Goal: Transaction & Acquisition: Book appointment/travel/reservation

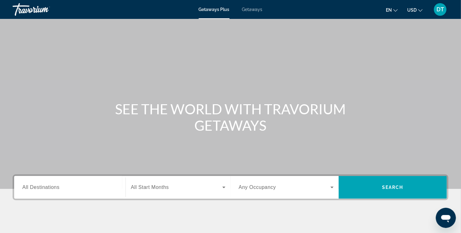
click at [55, 184] on input "Destination All Destinations" at bounding box center [69, 188] width 95 height 8
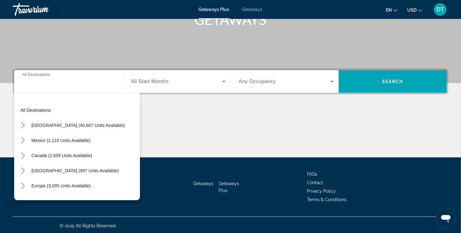
scroll to position [107, 0]
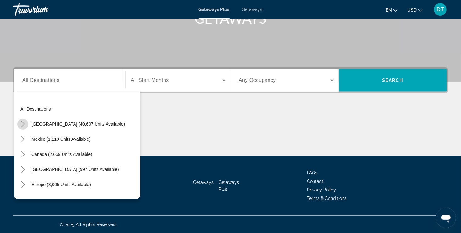
click at [24, 124] on icon "Toggle United States (40,607 units available) submenu" at bounding box center [23, 124] width 6 height 6
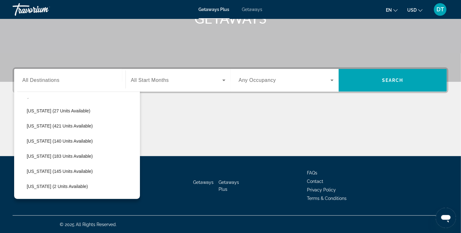
scroll to position [106, 0]
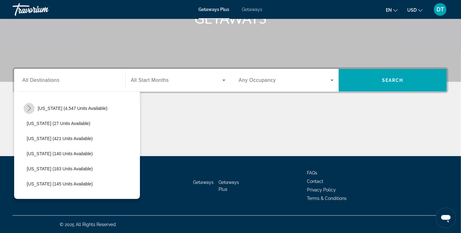
click at [29, 108] on icon "Toggle Florida (4,547 units available) submenu" at bounding box center [29, 108] width 6 height 6
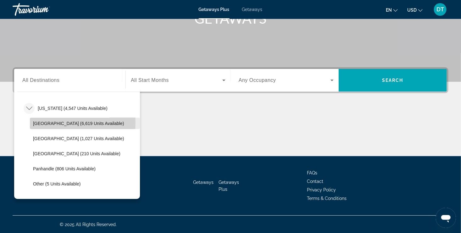
click at [42, 122] on span "[GEOGRAPHIC_DATA] (6,619 units available)" at bounding box center [78, 123] width 91 height 5
type input "**********"
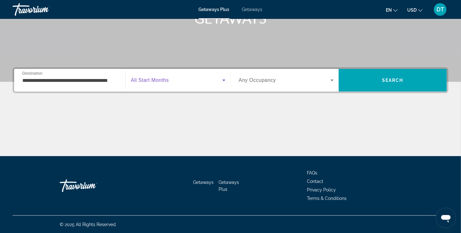
click at [224, 81] on icon "Search widget" at bounding box center [224, 80] width 8 height 8
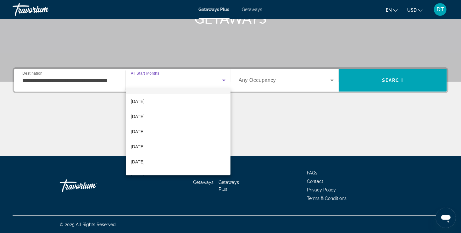
scroll to position [50, 0]
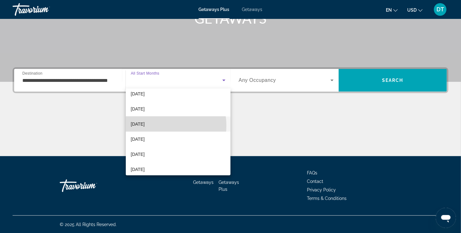
click at [145, 125] on span "[DATE]" at bounding box center [138, 124] width 14 height 8
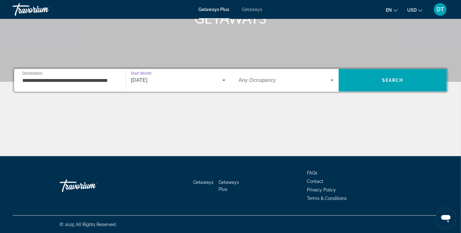
click at [332, 81] on icon "Search widget" at bounding box center [332, 80] width 8 height 8
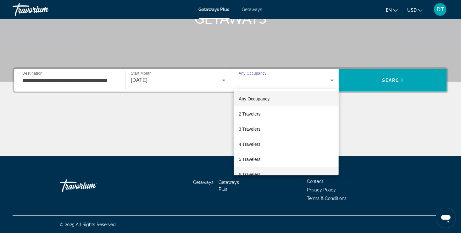
click at [256, 173] on span "6 Travelers" at bounding box center [250, 174] width 22 height 8
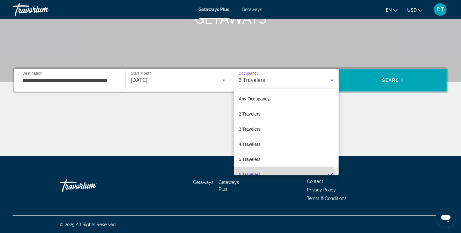
scroll to position [6, 0]
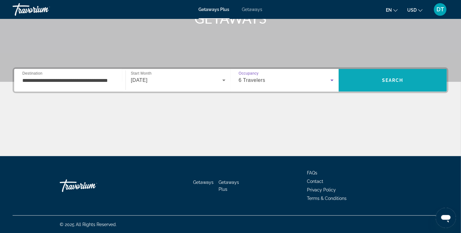
click at [400, 81] on span "Search" at bounding box center [392, 80] width 21 height 5
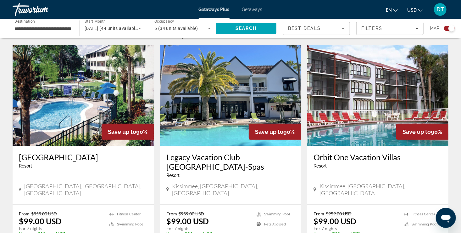
scroll to position [251, 0]
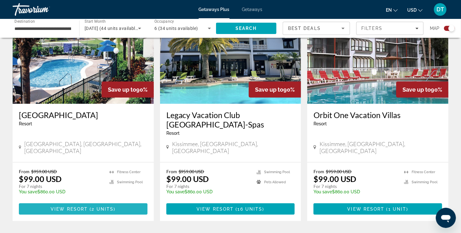
click at [108, 206] on span "2 units" at bounding box center [103, 208] width 22 height 5
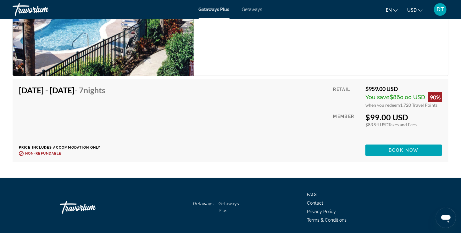
scroll to position [1090, 0]
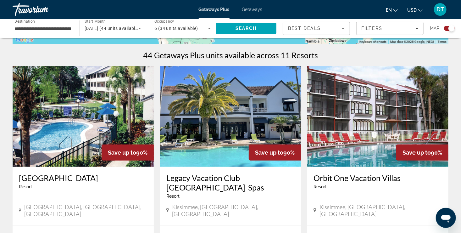
scroll to position [234, 0]
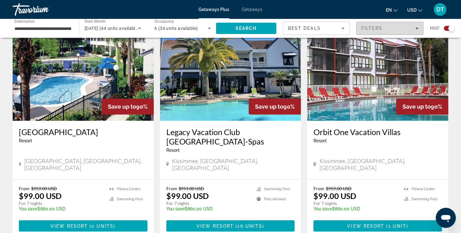
click at [417, 29] on icon "Filters" at bounding box center [416, 28] width 3 height 3
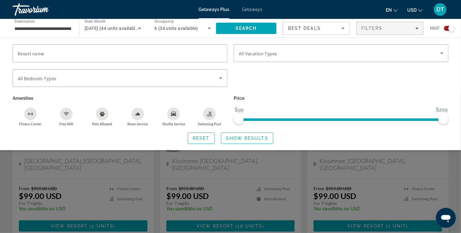
click at [137, 29] on icon "Search widget" at bounding box center [140, 29] width 8 height 8
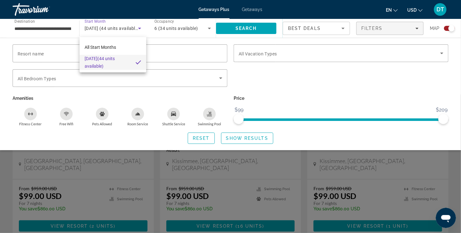
click at [210, 29] on div at bounding box center [230, 116] width 461 height 233
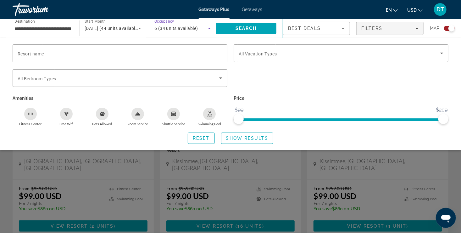
click at [210, 28] on icon "Search widget" at bounding box center [209, 29] width 3 height 2
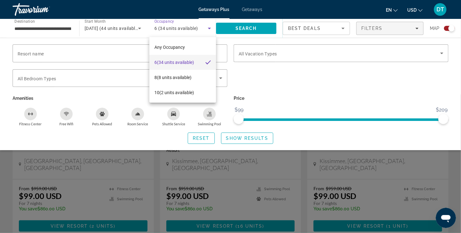
click at [209, 28] on div at bounding box center [230, 116] width 461 height 233
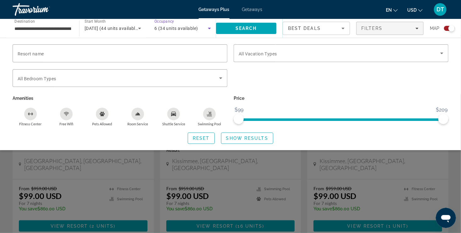
click at [209, 28] on icon "Search widget" at bounding box center [209, 29] width 3 height 2
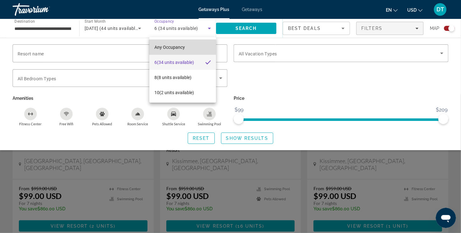
click at [175, 50] on span "Any Occupancy" at bounding box center [169, 47] width 30 height 8
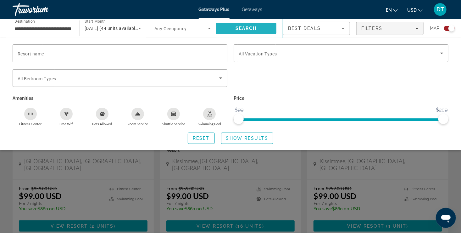
click at [254, 28] on span "Search" at bounding box center [245, 28] width 21 height 5
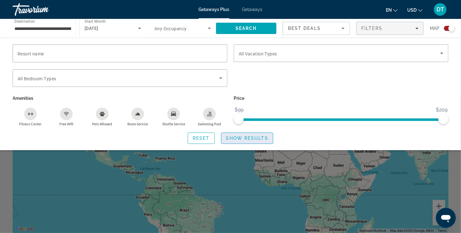
click at [252, 138] on span "Show Results" at bounding box center [247, 137] width 42 height 5
click at [252, 137] on span "Show Results" at bounding box center [247, 137] width 42 height 5
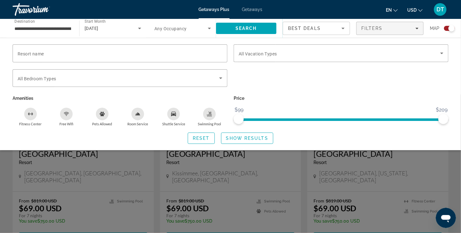
scroll to position [226, 0]
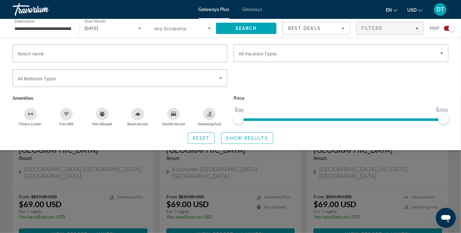
click at [90, 229] on div "Search widget" at bounding box center [230, 163] width 461 height 138
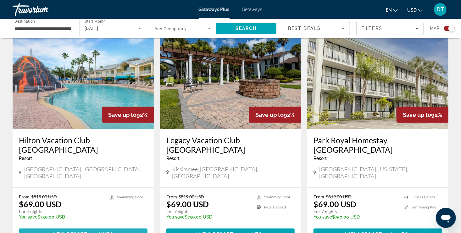
click at [90, 231] on span "( 2 units )" at bounding box center [102, 233] width 28 height 5
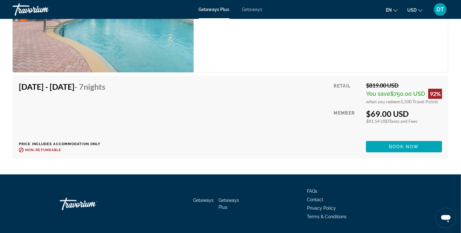
scroll to position [1228, 0]
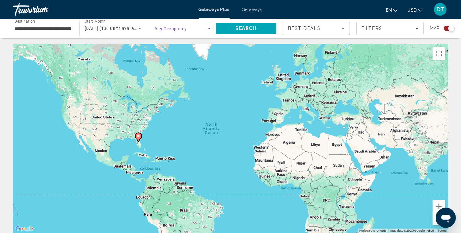
click at [209, 30] on icon "Search widget" at bounding box center [210, 29] width 8 height 8
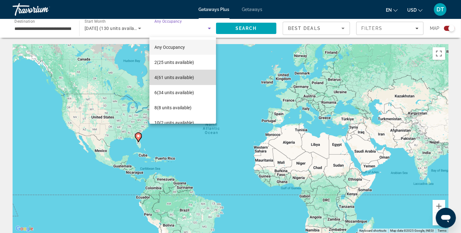
click at [189, 78] on span "4 (61 units available)" at bounding box center [174, 78] width 40 height 8
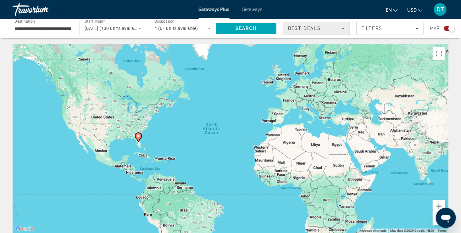
click at [342, 29] on icon "Sort by" at bounding box center [342, 29] width 3 height 2
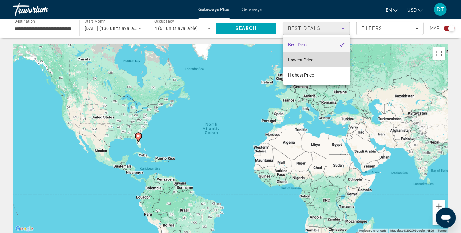
click at [312, 62] on span "Lowest Price" at bounding box center [300, 59] width 25 height 5
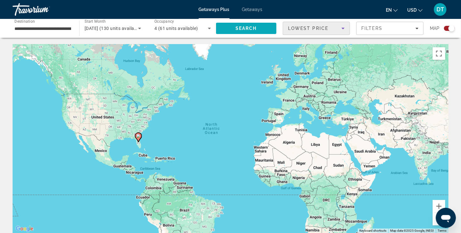
click at [250, 27] on span "Search" at bounding box center [245, 28] width 21 height 5
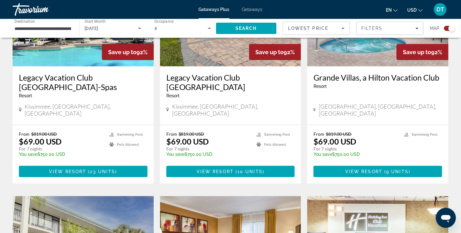
scroll to position [293, 0]
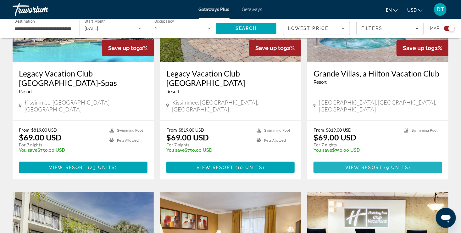
click at [386, 165] on span "9 units" at bounding box center [397, 167] width 22 height 5
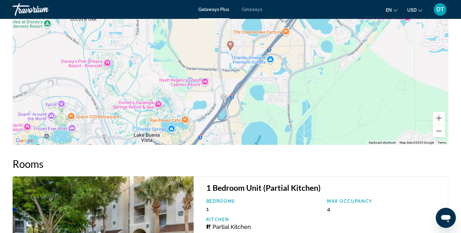
scroll to position [830, 0]
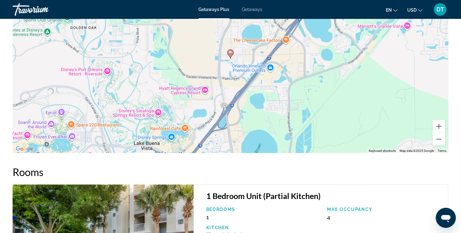
click at [253, 9] on span "Getaways" at bounding box center [252, 9] width 20 height 5
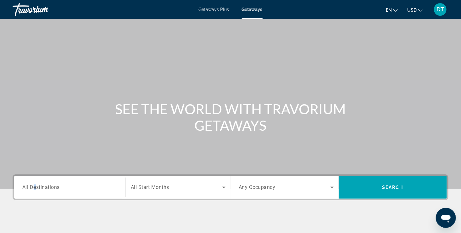
drag, startPoint x: 57, startPoint y: 188, endPoint x: 35, endPoint y: 190, distance: 21.8
click at [35, 190] on span "All Destinations" at bounding box center [40, 187] width 37 height 6
click at [35, 190] on input "Destination All Destinations" at bounding box center [69, 188] width 95 height 8
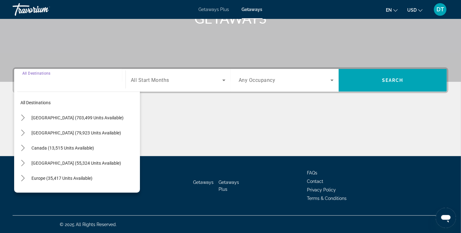
scroll to position [107, 0]
click at [25, 114] on icon "Toggle United States (703,499 units available) submenu" at bounding box center [23, 117] width 6 height 6
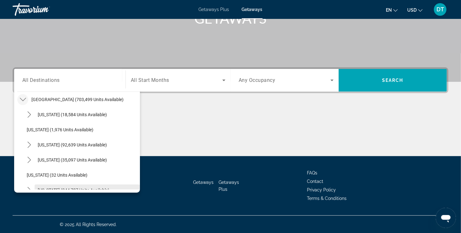
drag, startPoint x: 136, startPoint y: 183, endPoint x: 87, endPoint y: 187, distance: 49.2
click at [87, 187] on span "[US_STATE] (244,787 units available)" at bounding box center [74, 189] width 72 height 5
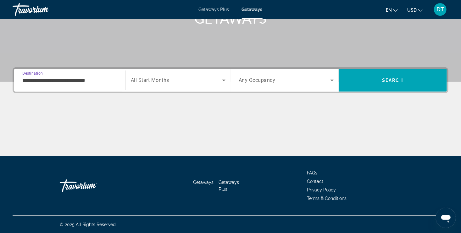
click at [96, 80] on input "**********" at bounding box center [69, 81] width 95 height 8
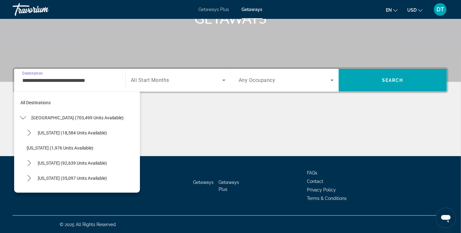
scroll to position [68, 0]
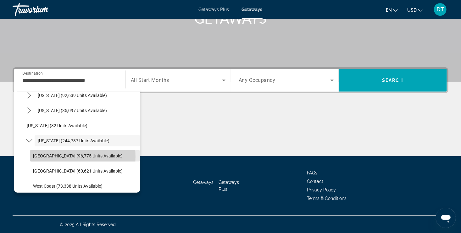
click at [47, 156] on span "[GEOGRAPHIC_DATA] (96,775 units available)" at bounding box center [78, 155] width 90 height 5
type input "**********"
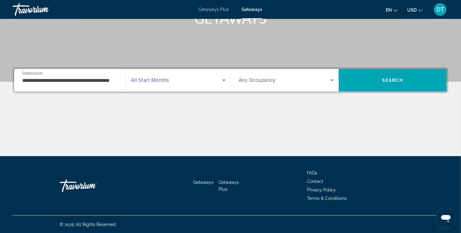
click at [225, 79] on icon "Search widget" at bounding box center [224, 80] width 8 height 8
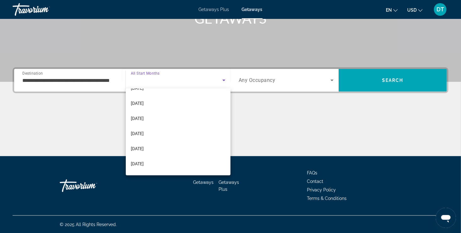
scroll to position [80, 0]
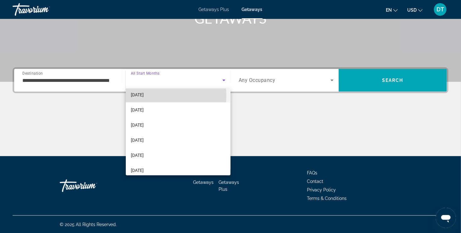
click at [144, 95] on span "[DATE]" at bounding box center [137, 95] width 13 height 8
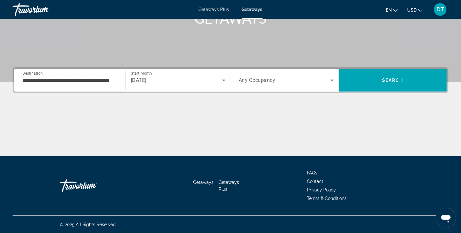
click at [332, 84] on div "Search widget" at bounding box center [286, 80] width 95 height 18
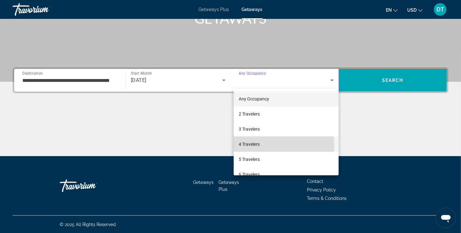
drag, startPoint x: 257, startPoint y: 145, endPoint x: 246, endPoint y: 145, distance: 10.4
click at [246, 145] on span "4 Travelers" at bounding box center [249, 144] width 21 height 8
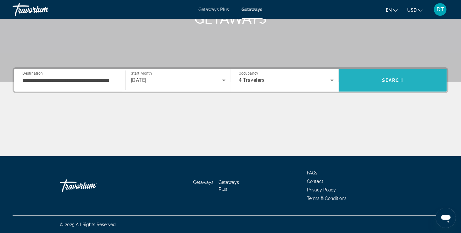
click at [405, 79] on span "Search" at bounding box center [392, 80] width 108 height 15
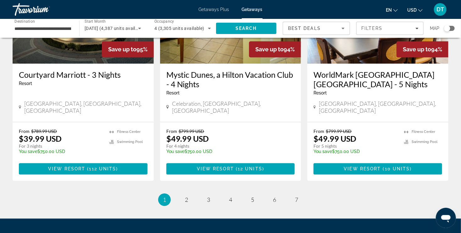
scroll to position [822, 0]
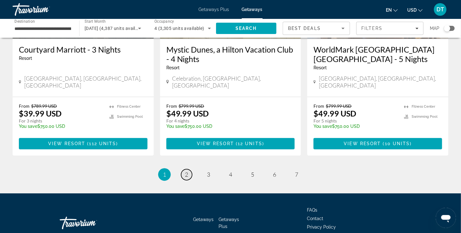
click at [185, 171] on span "2" at bounding box center [186, 174] width 3 height 7
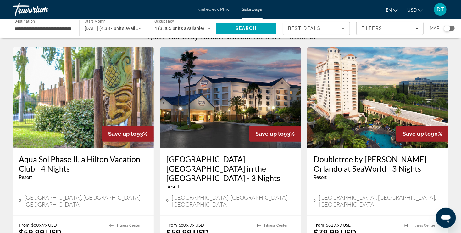
scroll to position [71, 0]
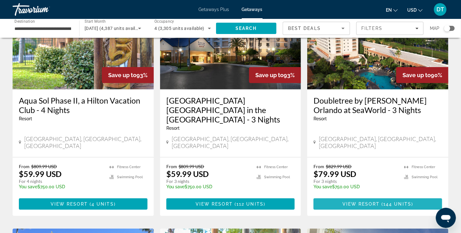
click at [402, 201] on span "144 units" at bounding box center [397, 203] width 28 height 5
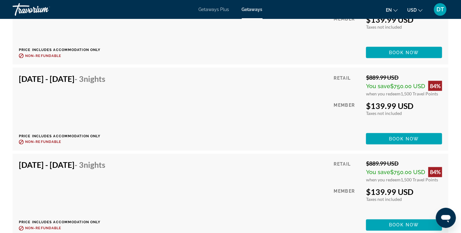
scroll to position [3890, 0]
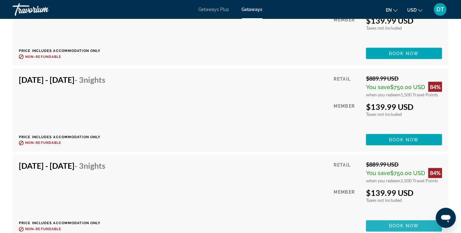
click at [411, 223] on span "Book now" at bounding box center [404, 225] width 30 height 5
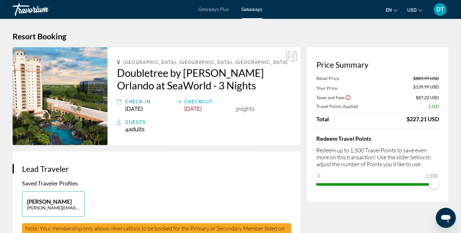
click at [444, 9] on span "DT" at bounding box center [440, 9] width 8 height 6
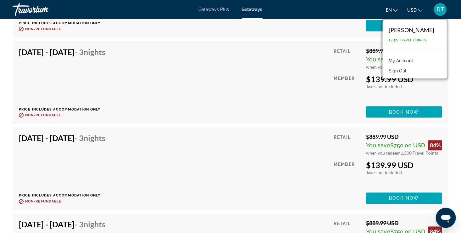
scroll to position [3943, 0]
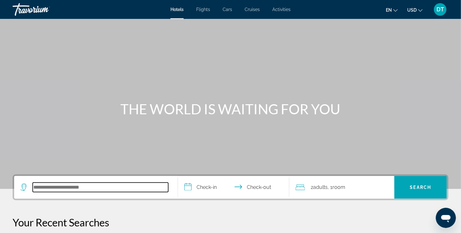
click at [45, 187] on input "Search hotel destination" at bounding box center [100, 186] width 135 height 9
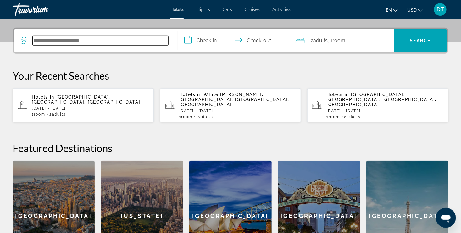
scroll to position [153, 0]
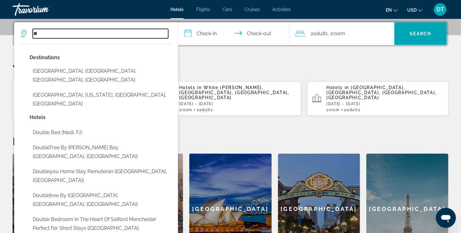
type input "*"
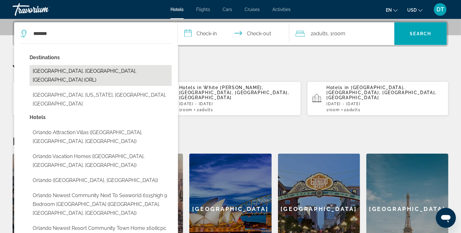
click at [77, 71] on button "Orlando, FL, United States (ORL)" at bounding box center [101, 75] width 142 height 21
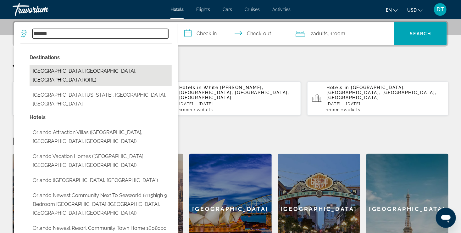
type input "**********"
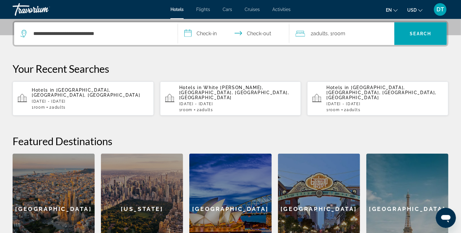
click at [211, 31] on input "**********" at bounding box center [235, 34] width 114 height 25
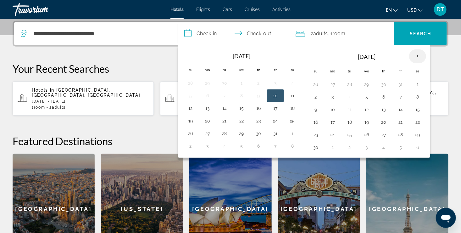
click at [417, 56] on th "Next month" at bounding box center [417, 56] width 17 height 14
click at [414, 58] on th "Next month" at bounding box center [417, 56] width 17 height 14
click at [417, 57] on th "Next month" at bounding box center [417, 56] width 17 height 14
click at [332, 96] on button "2" at bounding box center [332, 96] width 10 height 9
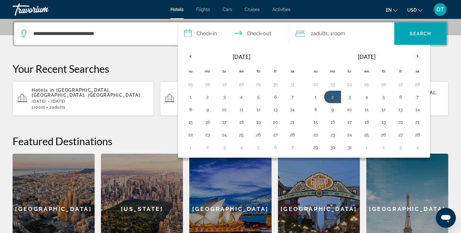
click at [442, 63] on p "Your Recent Searches" at bounding box center [231, 68] width 436 height 13
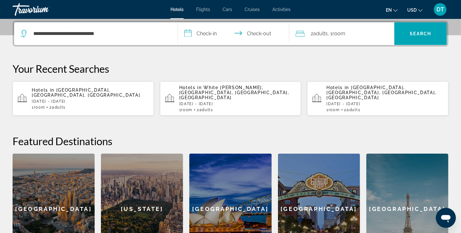
click at [201, 31] on input "**********" at bounding box center [235, 34] width 114 height 25
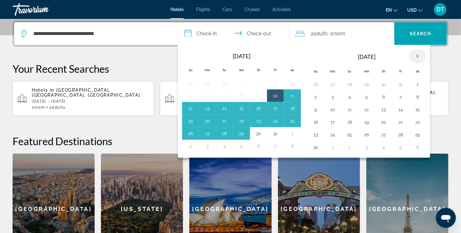
click at [415, 54] on th "Next month" at bounding box center [417, 56] width 17 height 14
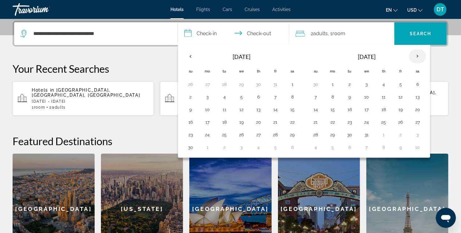
click at [415, 54] on th "Next month" at bounding box center [417, 56] width 17 height 14
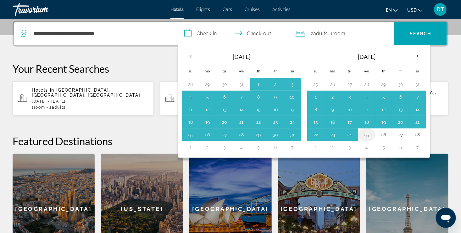
click at [365, 133] on button "25" at bounding box center [366, 134] width 10 height 9
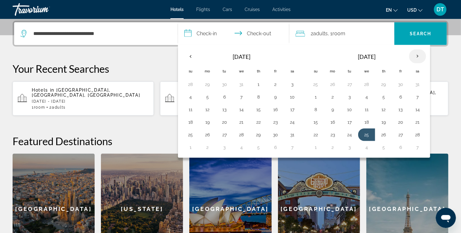
click at [415, 54] on th "Next month" at bounding box center [417, 56] width 17 height 14
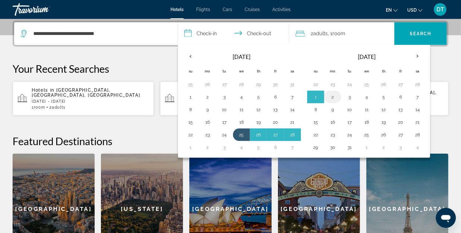
click at [331, 97] on button "2" at bounding box center [332, 96] width 10 height 9
type input "**********"
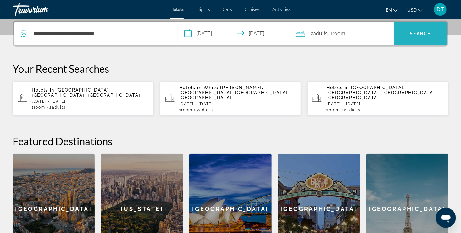
click at [423, 33] on span "Search" at bounding box center [420, 33] width 21 height 5
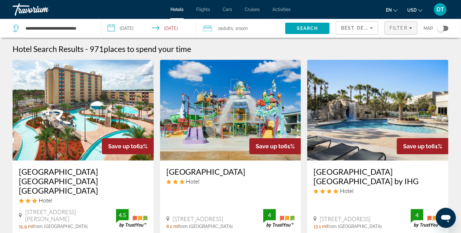
click at [409, 30] on div "Filter" at bounding box center [400, 27] width 23 height 5
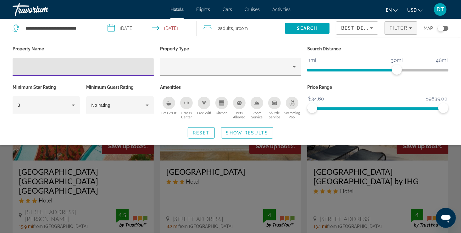
click at [46, 68] on input "Hotel Filters" at bounding box center [83, 67] width 131 height 8
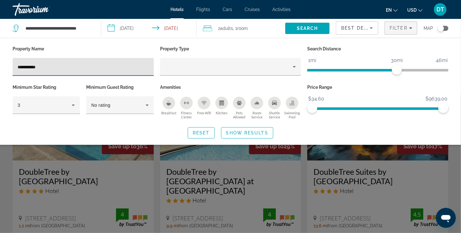
type input "**********"
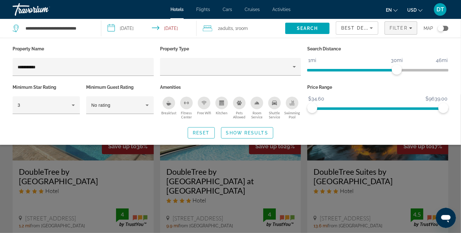
click at [213, 175] on div "Search widget" at bounding box center [230, 163] width 461 height 138
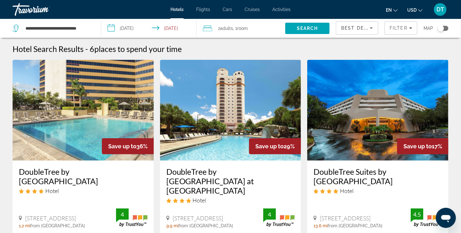
click at [218, 182] on h3 "DoubleTree by Hilton Hotel Orlando at SeaWorld" at bounding box center [230, 181] width 129 height 28
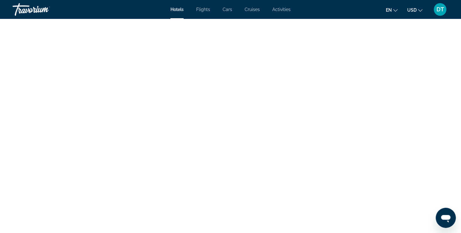
scroll to position [914, 0]
click at [235, 143] on div "Main content" at bounding box center [236, 143] width 124 height 7
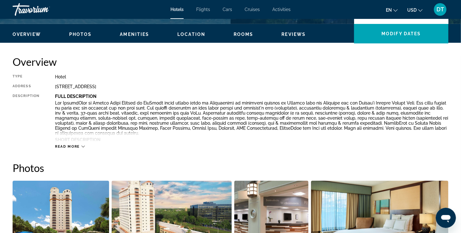
scroll to position [183, 0]
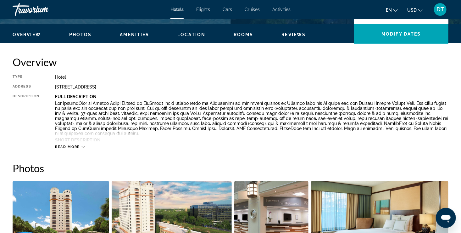
click at [82, 147] on icon "Main content" at bounding box center [82, 146] width 3 height 3
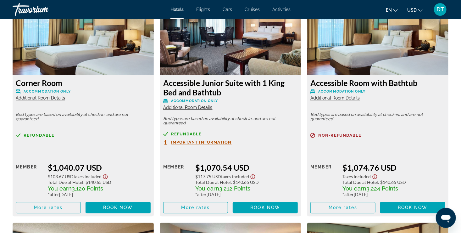
scroll to position [2857, 0]
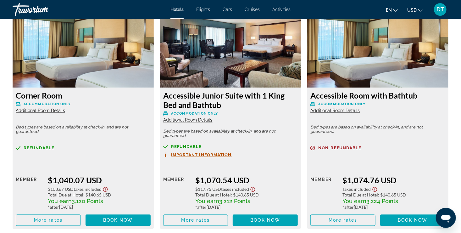
click at [223, 48] on img "Main content" at bounding box center [230, 48] width 141 height 79
click at [271, 192] on div "Total Due at Hotel : $140.65 USD" at bounding box center [246, 194] width 102 height 5
click at [264, 45] on img "Main content" at bounding box center [230, 48] width 141 height 79
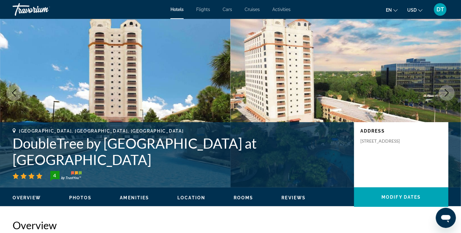
scroll to position [0, 0]
